Goal: Entertainment & Leisure: Consume media (video, audio)

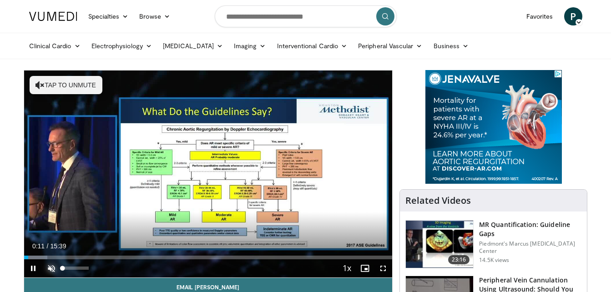
click at [47, 266] on span "Video Player" at bounding box center [51, 268] width 18 height 18
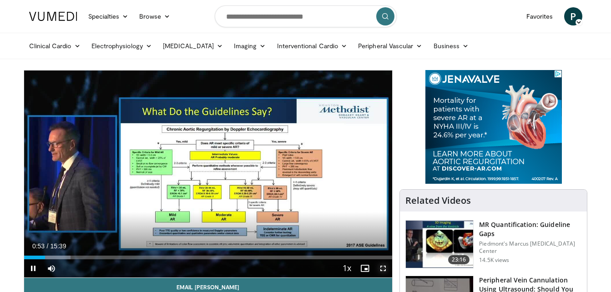
click at [383, 268] on span "Video Player" at bounding box center [383, 268] width 18 height 18
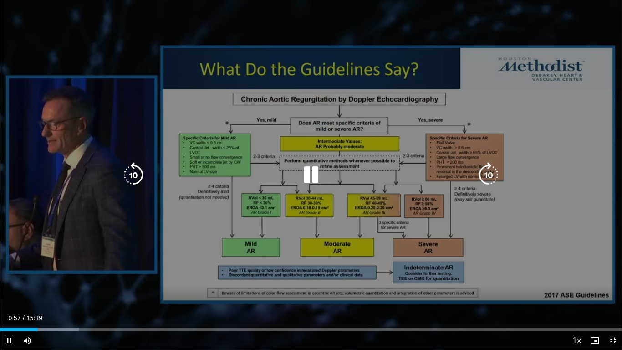
click at [110, 292] on div "10 seconds Tap to unmute" at bounding box center [311, 174] width 622 height 349
click at [266, 175] on div "Video Player" at bounding box center [310, 175] width 373 height 18
click at [310, 170] on icon "Video Player" at bounding box center [310, 174] width 25 height 25
drag, startPoint x: 125, startPoint y: 298, endPoint x: 120, endPoint y: 292, distance: 7.7
click at [124, 292] on div "10 seconds Tap to unmute" at bounding box center [311, 174] width 622 height 349
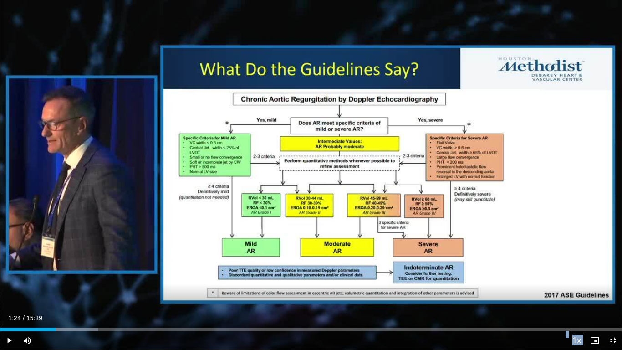
drag, startPoint x: 119, startPoint y: 292, endPoint x: 133, endPoint y: 315, distance: 27.2
click at [133, 292] on video-js "**********" at bounding box center [311, 175] width 622 height 350
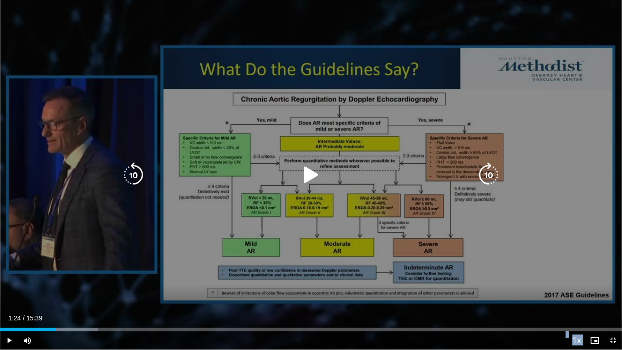
click at [90, 289] on div "10 seconds Tap to unmute" at bounding box center [311, 174] width 622 height 349
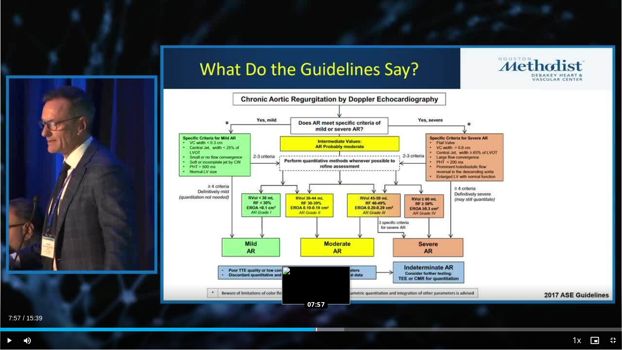
drag, startPoint x: 302, startPoint y: 329, endPoint x: 326, endPoint y: 327, distance: 24.2
click at [326, 292] on div "Loaded : 55.38% 07:54 07:57" at bounding box center [311, 329] width 622 height 4
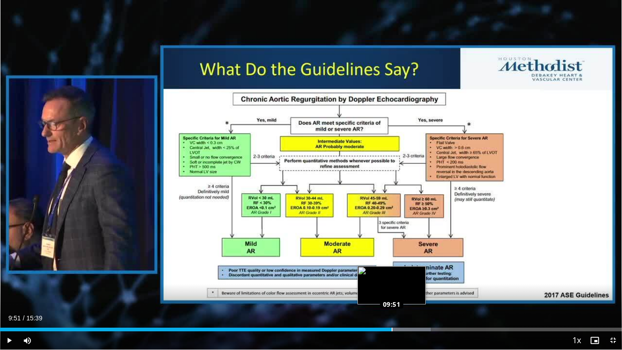
drag, startPoint x: 381, startPoint y: 329, endPoint x: 392, endPoint y: 327, distance: 10.8
click at [392, 292] on div "Loaded : 69.22% 09:51 09:51" at bounding box center [311, 326] width 622 height 9
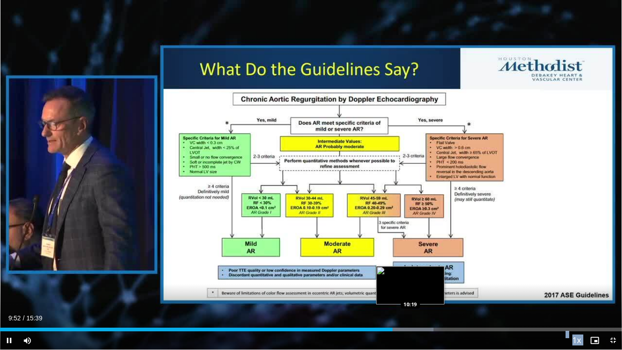
drag, startPoint x: 400, startPoint y: 325, endPoint x: 410, endPoint y: 323, distance: 10.6
click at [410, 292] on video-js "**********" at bounding box center [311, 175] width 622 height 350
drag, startPoint x: 393, startPoint y: 329, endPoint x: 403, endPoint y: 329, distance: 9.6
click at [403, 292] on div "Loaded : 70.29% 10:08 10:08" at bounding box center [311, 329] width 622 height 4
drag, startPoint x: 401, startPoint y: 329, endPoint x: 415, endPoint y: 328, distance: 14.6
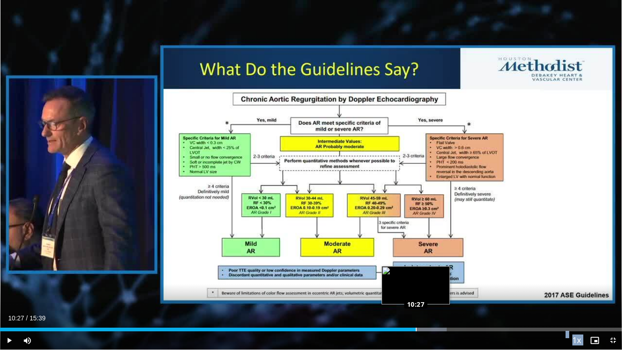
click at [415, 292] on div "Loaded : 71.83% 10:27 10:27" at bounding box center [311, 329] width 622 height 4
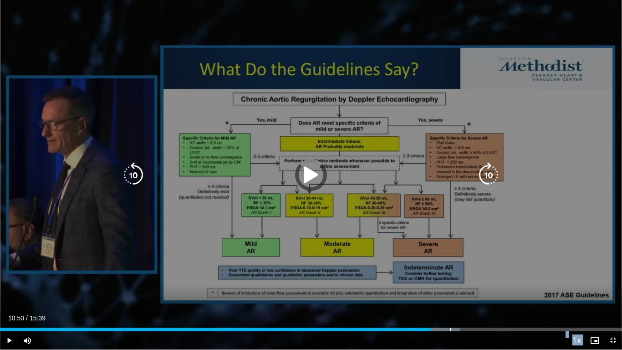
drag, startPoint x: 485, startPoint y: 320, endPoint x: 493, endPoint y: 327, distance: 10.4
click at [497, 292] on div "Loaded : 73.94% 11:09 11:19" at bounding box center [311, 326] width 622 height 9
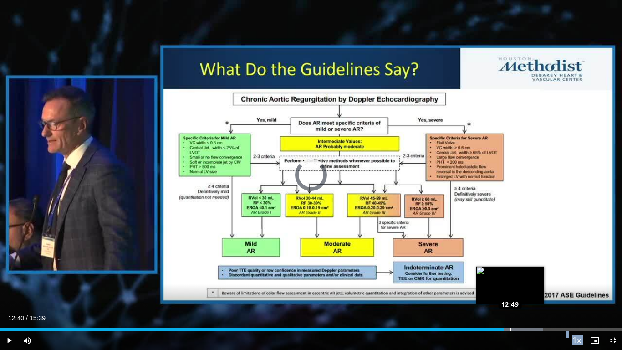
drag, startPoint x: 500, startPoint y: 327, endPoint x: 514, endPoint y: 326, distance: 14.1
click at [514, 292] on div "Loaded : 87.33% 12:47 12:49" at bounding box center [311, 326] width 622 height 9
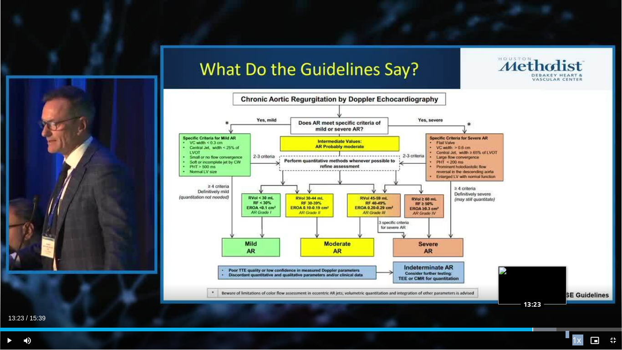
drag, startPoint x: 514, startPoint y: 326, endPoint x: 532, endPoint y: 326, distance: 17.7
click at [532, 292] on div "Loaded : 89.46% 13:23 13:23" at bounding box center [311, 326] width 622 height 9
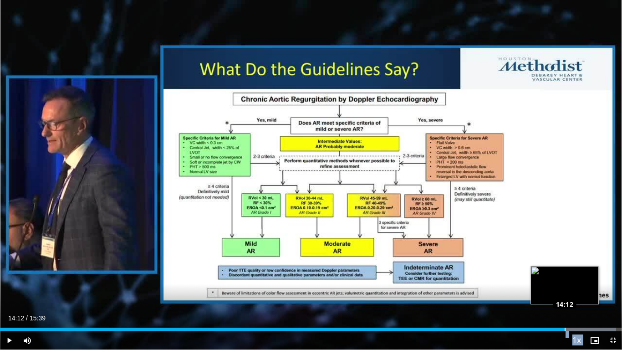
drag, startPoint x: 572, startPoint y: 329, endPoint x: 567, endPoint y: 329, distance: 5.9
click at [565, 292] on div "Loaded : 99.04% 14:12 14:12" at bounding box center [311, 329] width 622 height 4
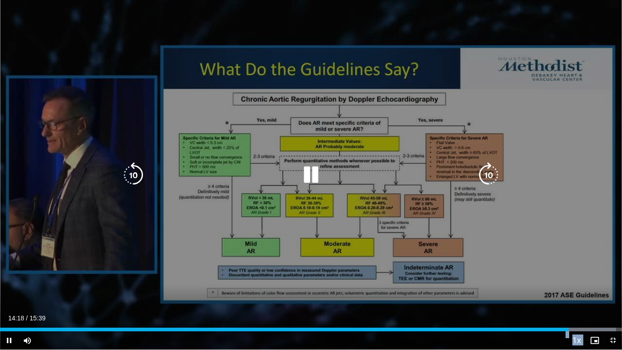
click at [252, 292] on div "10 seconds Tap to unmute" at bounding box center [311, 174] width 622 height 349
click at [567, 199] on div "10 seconds Tap to unmute" at bounding box center [311, 174] width 622 height 349
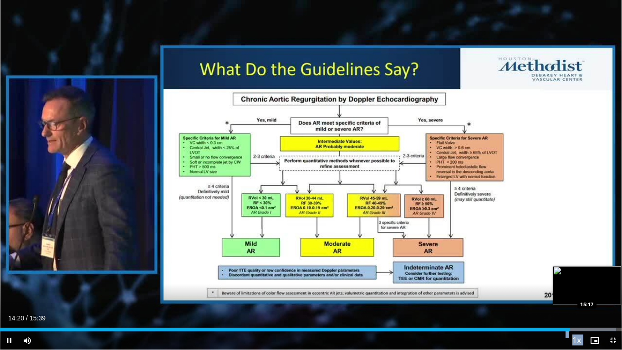
drag, startPoint x: 565, startPoint y: 328, endPoint x: 608, endPoint y: 325, distance: 42.9
click at [608, 292] on div "Current Time 14:20 / Duration 15:39 Pause Skip Backward Skip Forward Mute 9% Lo…" at bounding box center [311, 340] width 622 height 18
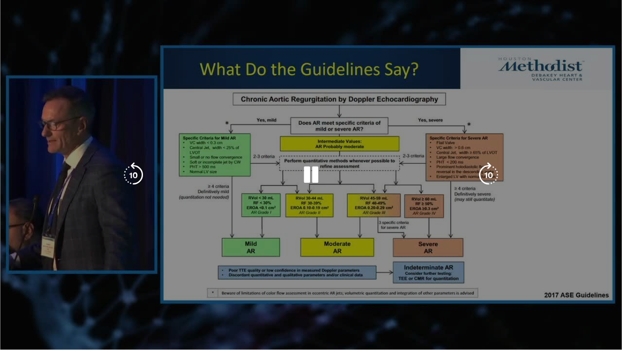
drag, startPoint x: 608, startPoint y: 324, endPoint x: 620, endPoint y: 48, distance: 277.0
click at [611, 48] on div "10 seconds Tap to unmute" at bounding box center [311, 174] width 622 height 349
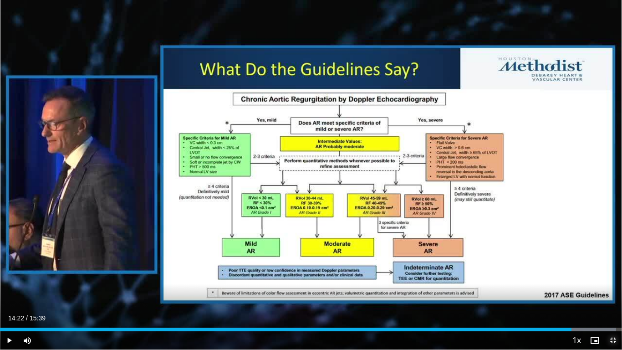
click at [611, 292] on span "Video Player" at bounding box center [612, 340] width 18 height 18
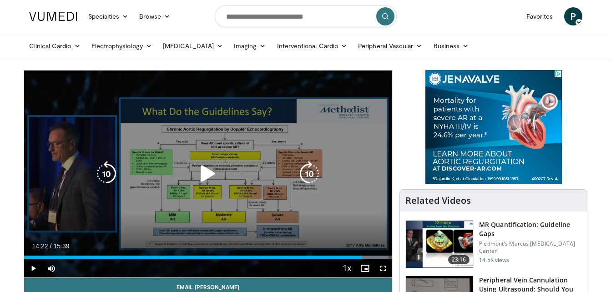
click at [384, 210] on div "10 seconds Tap to unmute" at bounding box center [208, 174] width 369 height 207
